Goal: Task Accomplishment & Management: Manage account settings

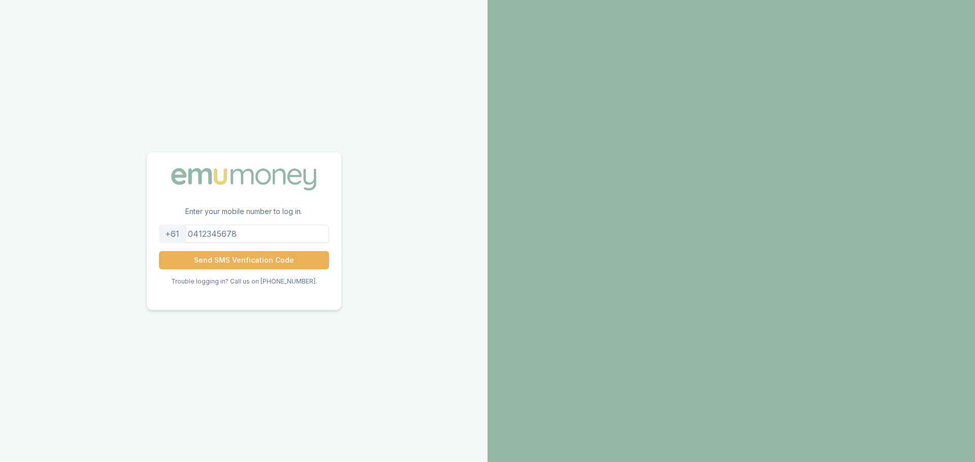
click at [227, 236] on input "tel" at bounding box center [244, 234] width 170 height 18
type input "0436644813"
click at [236, 259] on button "Send SMS Verification Code" at bounding box center [244, 260] width 170 height 18
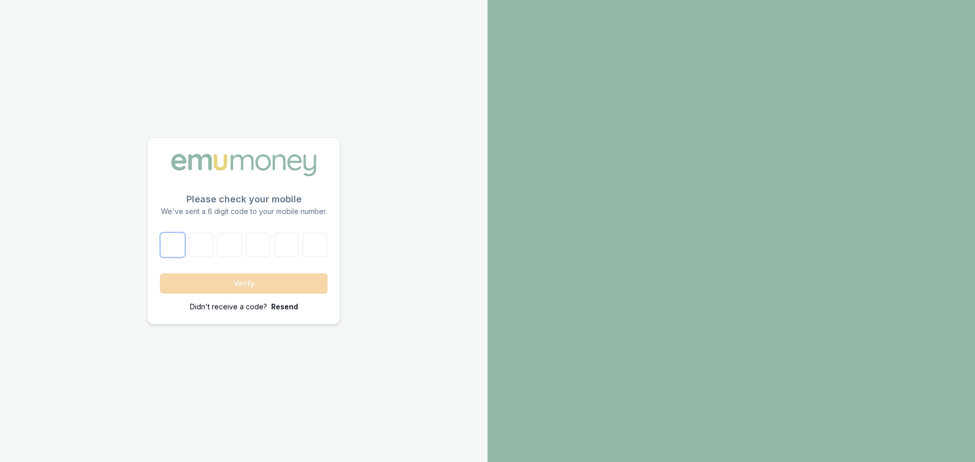
click at [168, 241] on input "number" at bounding box center [172, 245] width 24 height 24
type input "4"
type input "2"
type input "1"
type input "5"
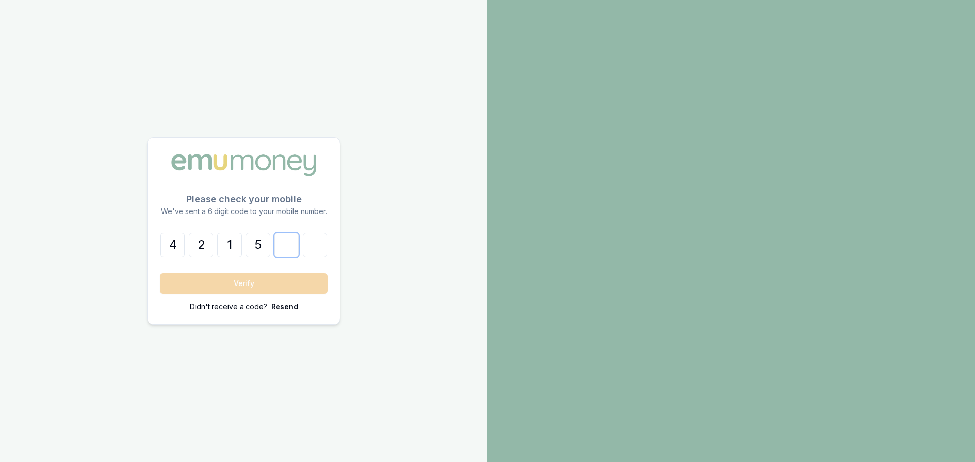
type input "5"
click at [258, 284] on button "Verify" at bounding box center [244, 284] width 168 height 20
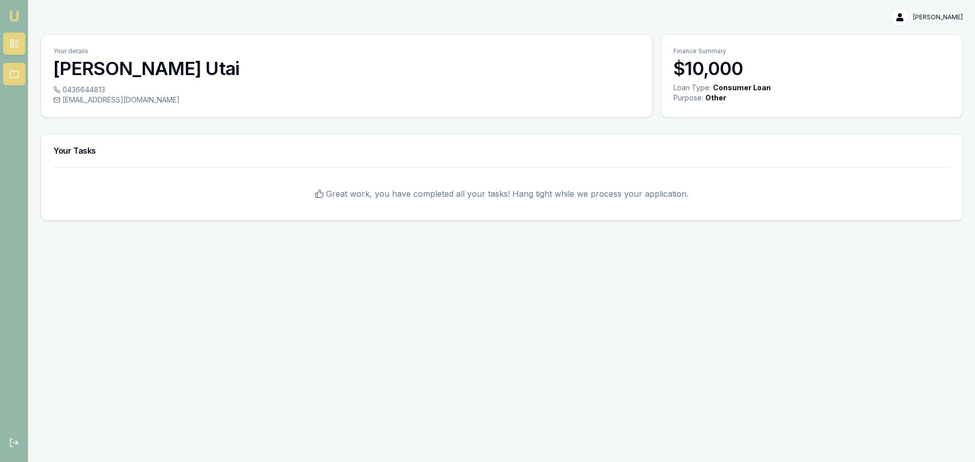
click at [12, 74] on icon at bounding box center [14, 74] width 10 height 10
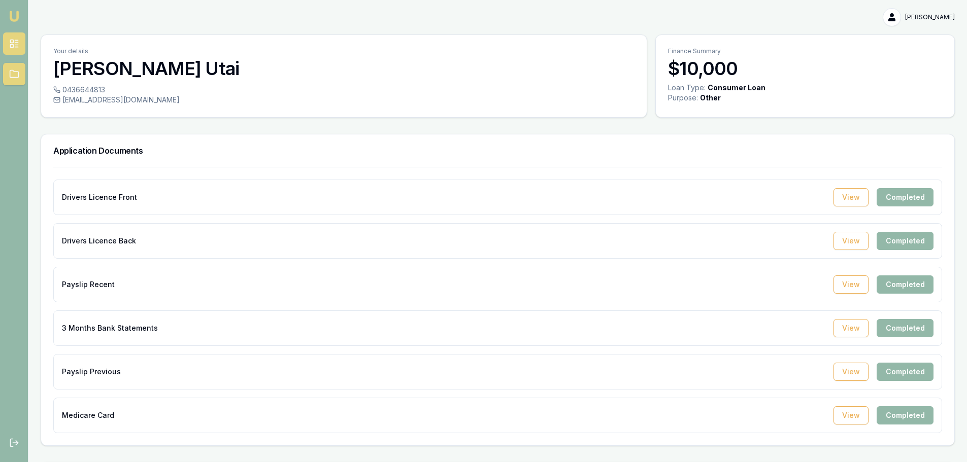
click at [16, 46] on icon at bounding box center [14, 44] width 10 height 10
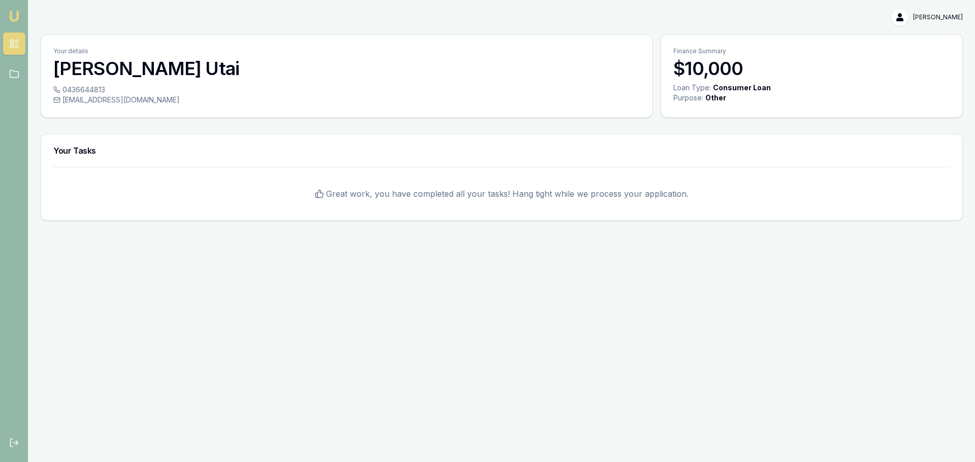
click at [16, 12] on img at bounding box center [14, 16] width 12 height 12
click at [719, 73] on h3 "$10,000" at bounding box center [811, 68] width 277 height 20
click at [13, 21] on img at bounding box center [14, 16] width 12 height 12
click at [926, 8] on html "Emu Broker gloria Utai Toggle Menu Your details gloria Utai 0436644813 gloriahe…" at bounding box center [487, 231] width 975 height 462
click at [920, 37] on div "My Account" at bounding box center [930, 39] width 60 height 16
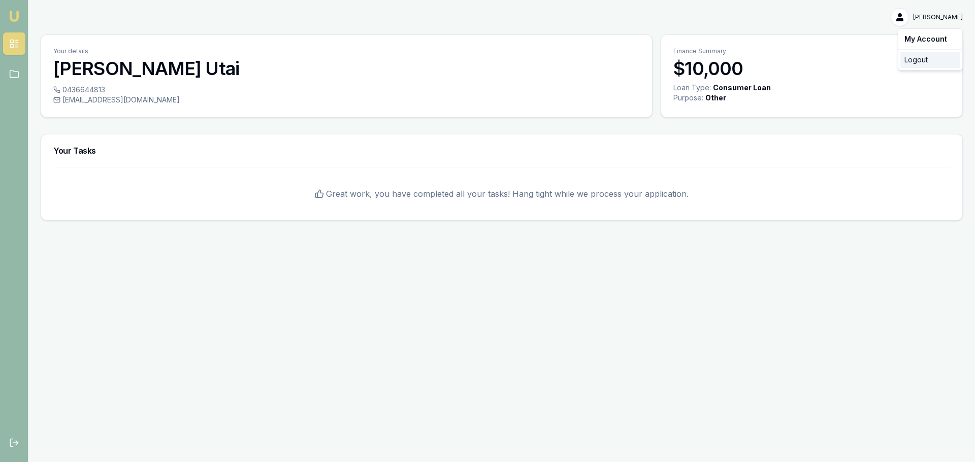
click at [913, 55] on div "Logout" at bounding box center [930, 60] width 60 height 16
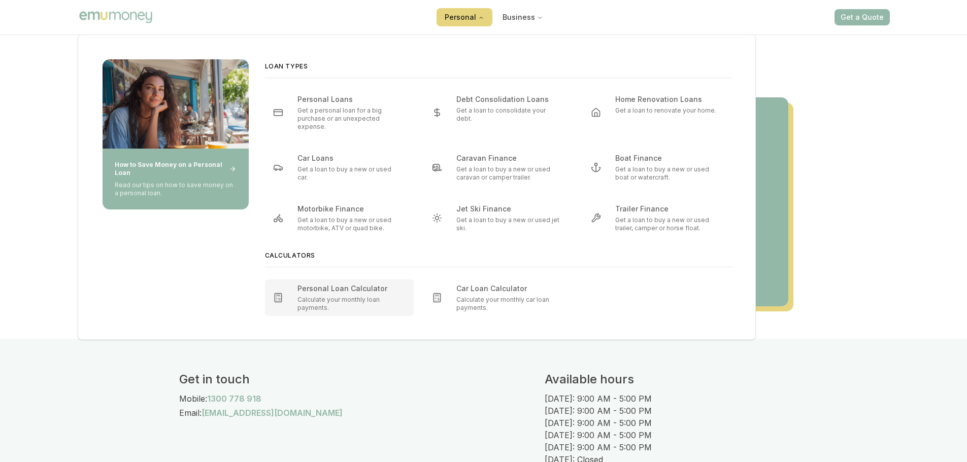
click at [343, 291] on div "Personal Loan Calculator" at bounding box center [347, 289] width 100 height 10
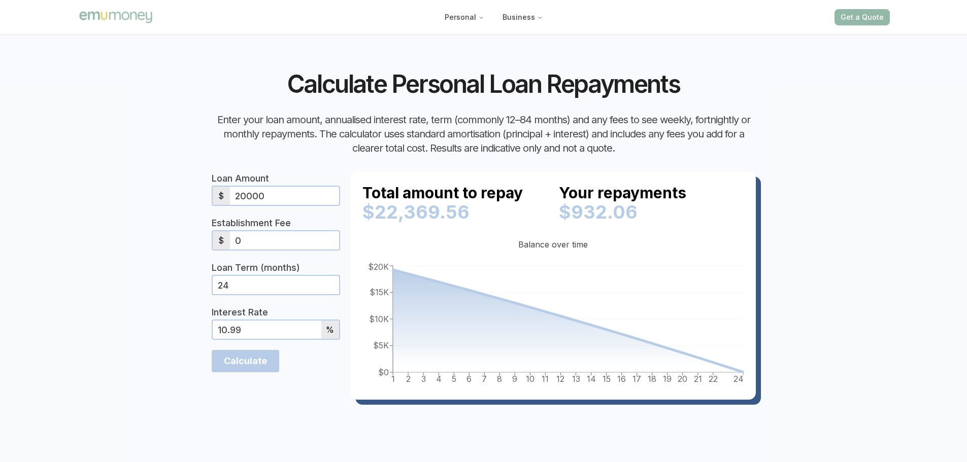
scroll to position [406, 0]
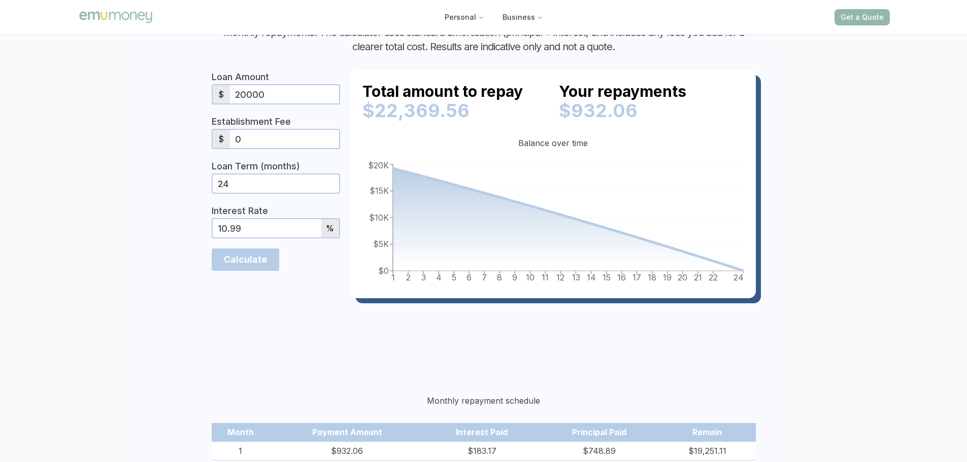
click at [252, 85] on input "20000" at bounding box center [284, 94] width 109 height 18
click at [246, 85] on input "20000" at bounding box center [284, 94] width 109 height 18
type input "2000"
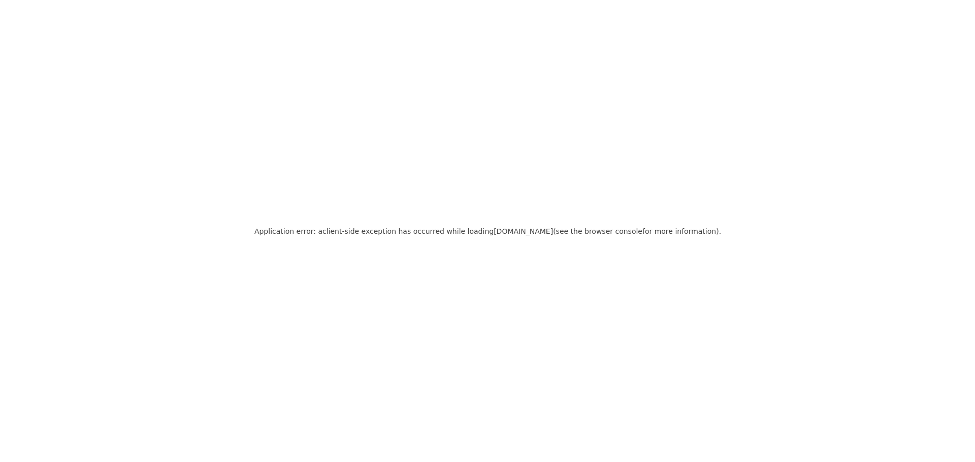
scroll to position [0, 0]
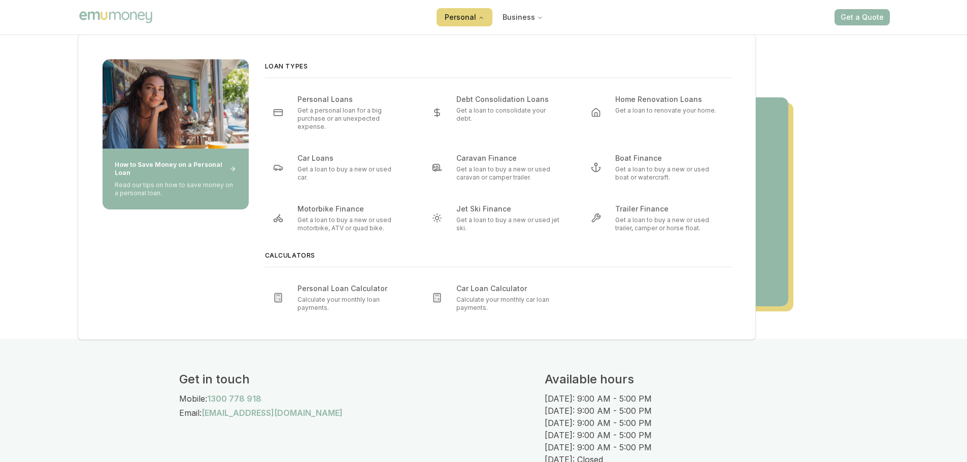
click at [456, 12] on button "Personal" at bounding box center [465, 17] width 56 height 18
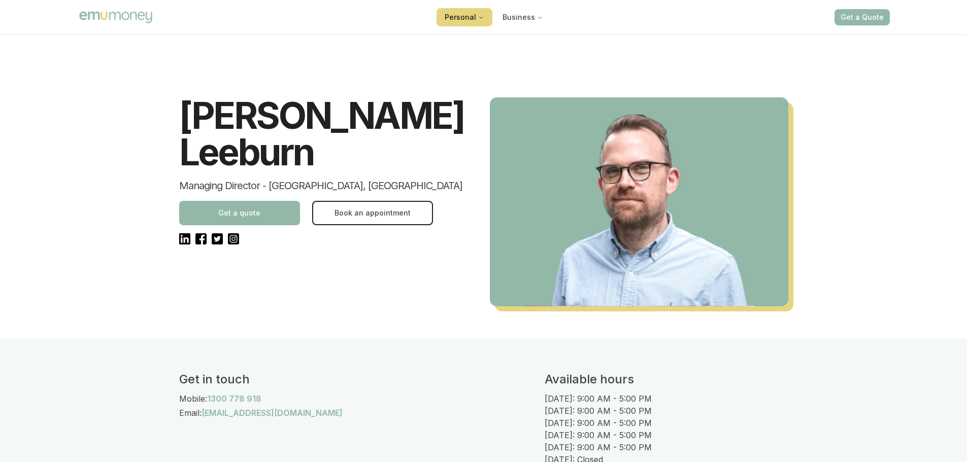
click at [453, 17] on button "Personal" at bounding box center [465, 17] width 56 height 18
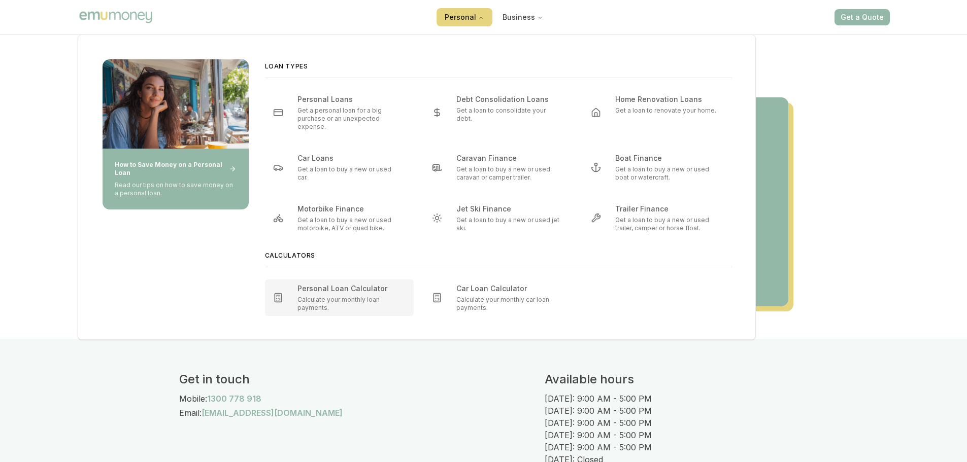
click at [335, 288] on div "Personal Loan Calculator" at bounding box center [347, 289] width 100 height 10
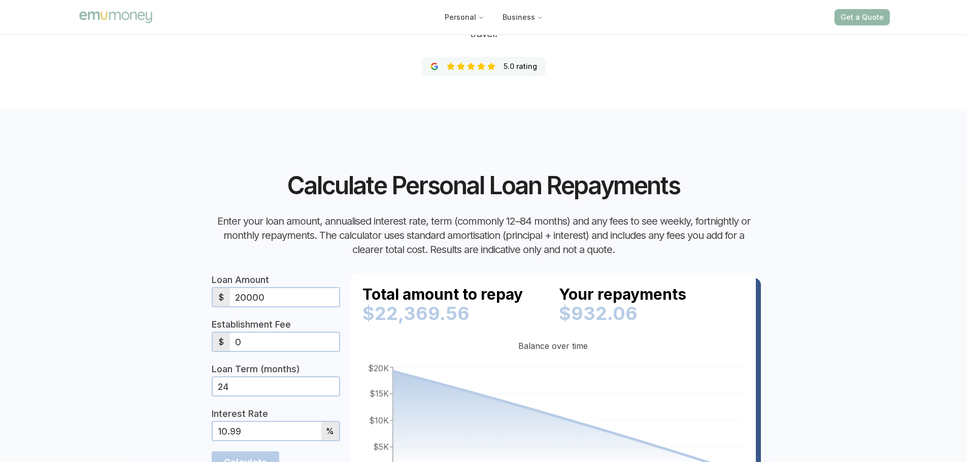
scroll to position [355, 0]
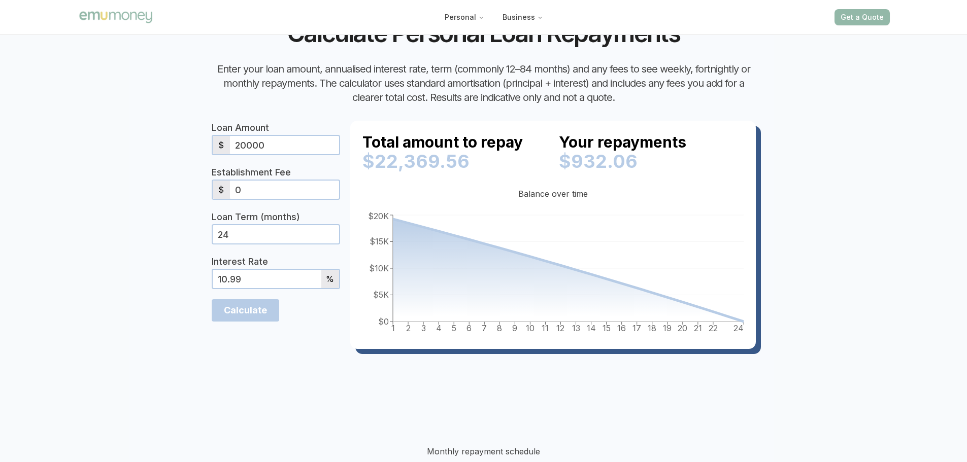
click at [253, 299] on input "Calculate" at bounding box center [246, 310] width 68 height 22
drag, startPoint x: 392, startPoint y: 206, endPoint x: 396, endPoint y: 245, distance: 39.8
click at [396, 245] on icon "1 2 3 4 5 6 7 8 9 10 11 12 13 14 15 16 17 18 19 20 21 22 24 $0 $5K $10K $15K $2…" at bounding box center [552, 273] width 381 height 127
click at [396, 253] on icon at bounding box center [568, 270] width 351 height 103
click at [576, 268] on circle at bounding box center [576, 270] width 4 height 4
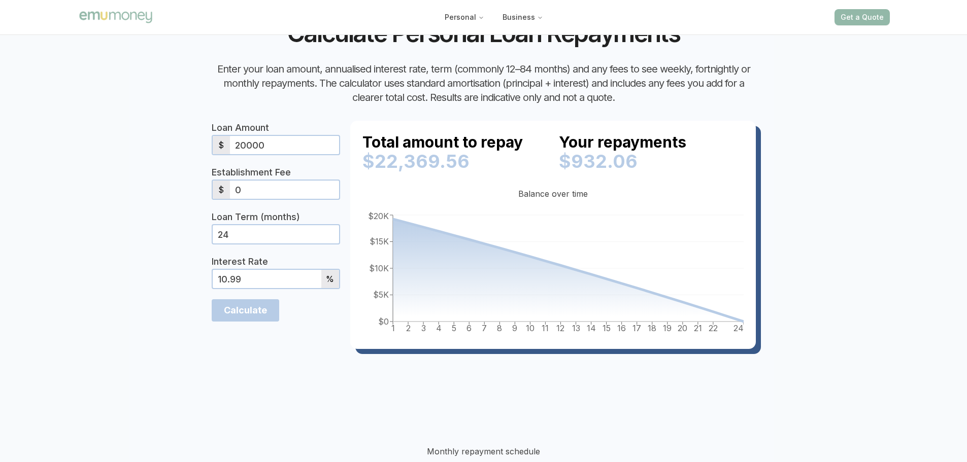
click at [235, 136] on input "20000" at bounding box center [284, 145] width 109 height 18
click at [237, 136] on input "10000" at bounding box center [284, 145] width 109 height 18
type input "20000"
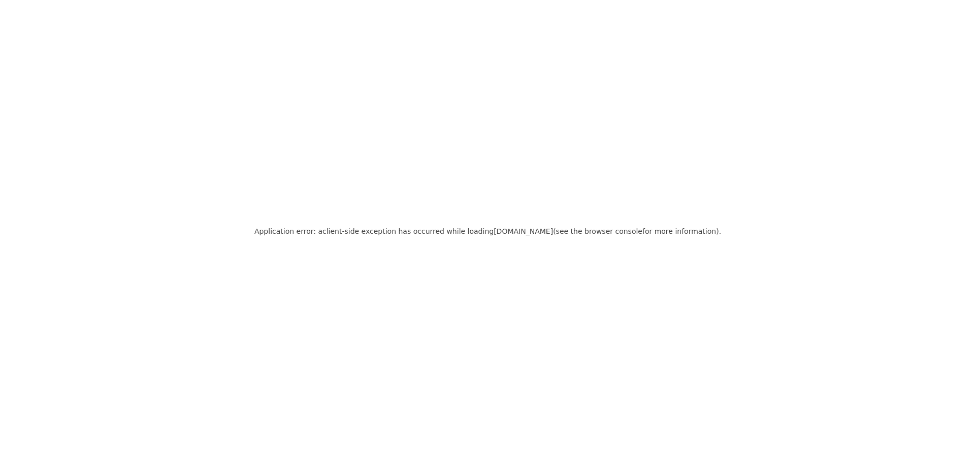
scroll to position [0, 0]
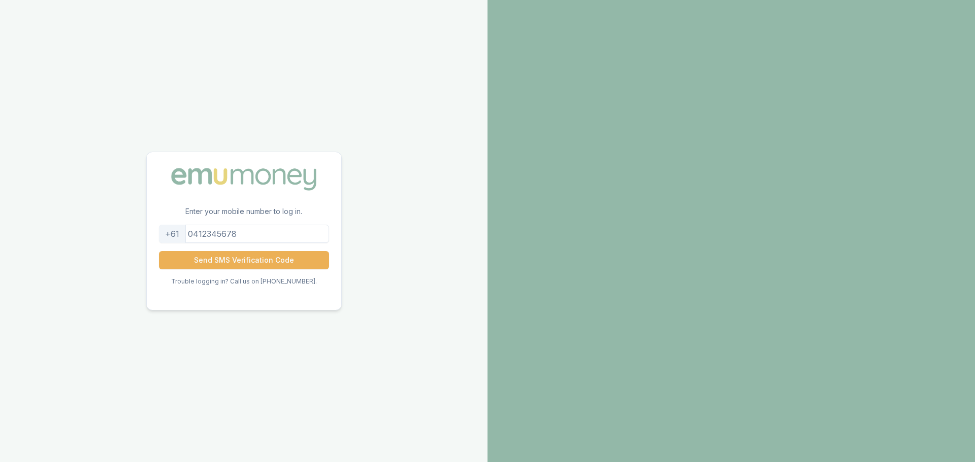
click at [232, 239] on input "tel" at bounding box center [244, 234] width 170 height 18
type input "0436644813"
click at [248, 260] on button "Send SMS Verification Code" at bounding box center [244, 260] width 170 height 18
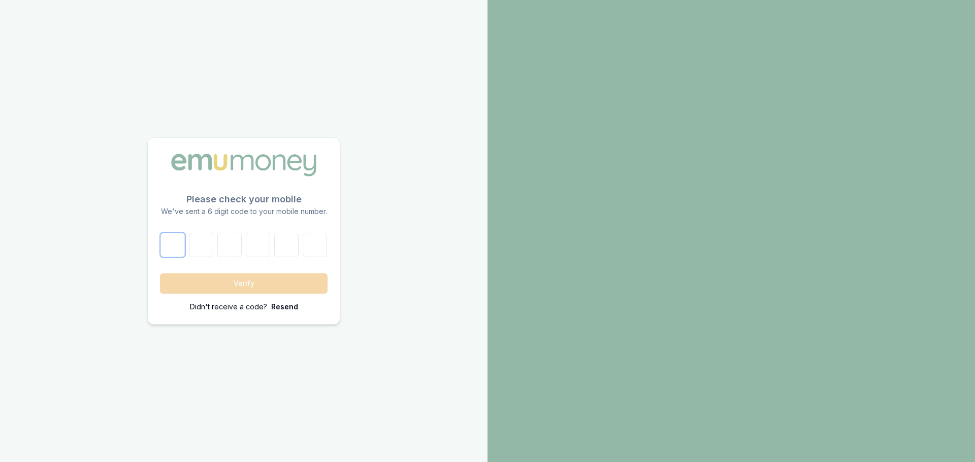
click at [164, 243] on input "number" at bounding box center [172, 245] width 24 height 24
type input "2"
type input "4"
type input "7"
type input "3"
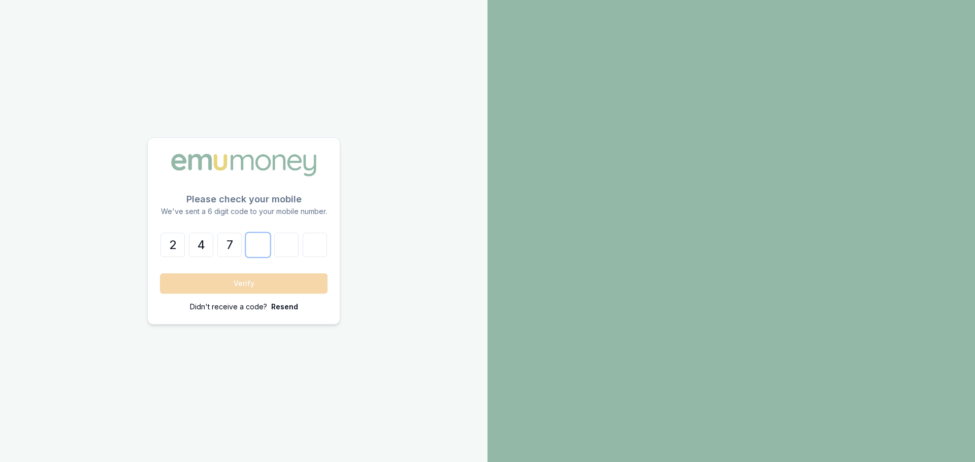
type input "4"
type input "3"
type input "5"
click at [225, 281] on button "Verify" at bounding box center [244, 284] width 168 height 20
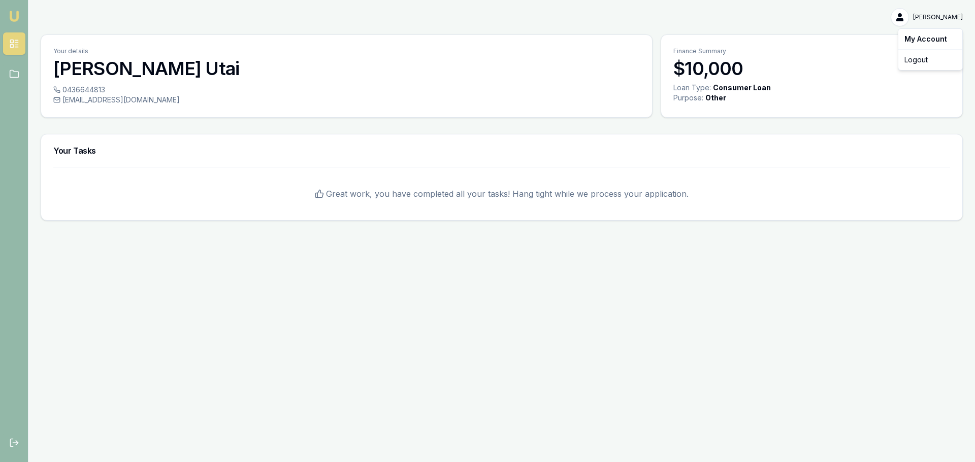
click at [939, 11] on html "Emu Broker gloria Utai Toggle Menu Your details gloria Utai 0436644813 gloriahe…" at bounding box center [487, 231] width 975 height 462
click at [923, 61] on div "Logout" at bounding box center [930, 60] width 60 height 16
